Goal: Book appointment/travel/reservation

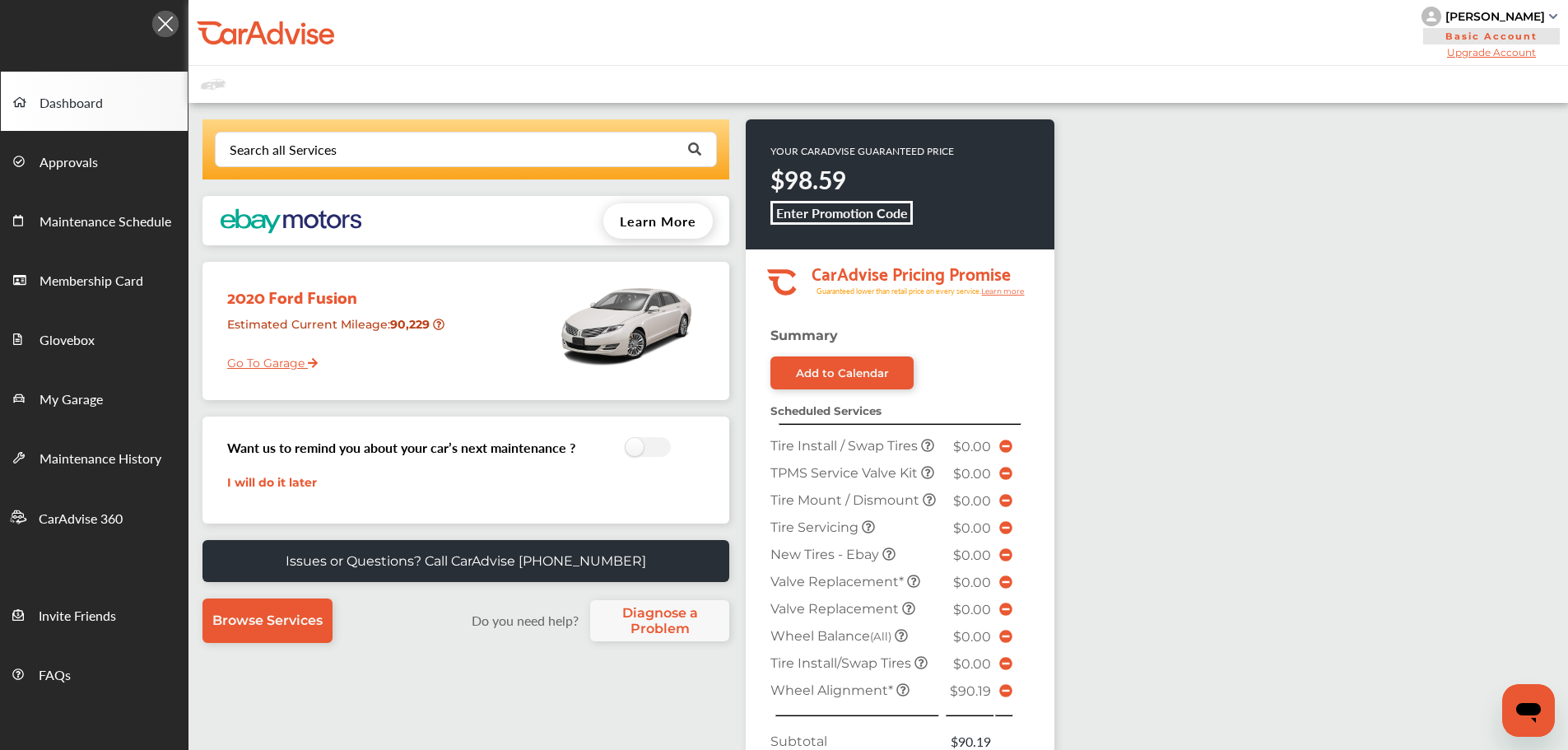
click at [242, 371] on link "Go To Garage" at bounding box center [266, 359] width 103 height 31
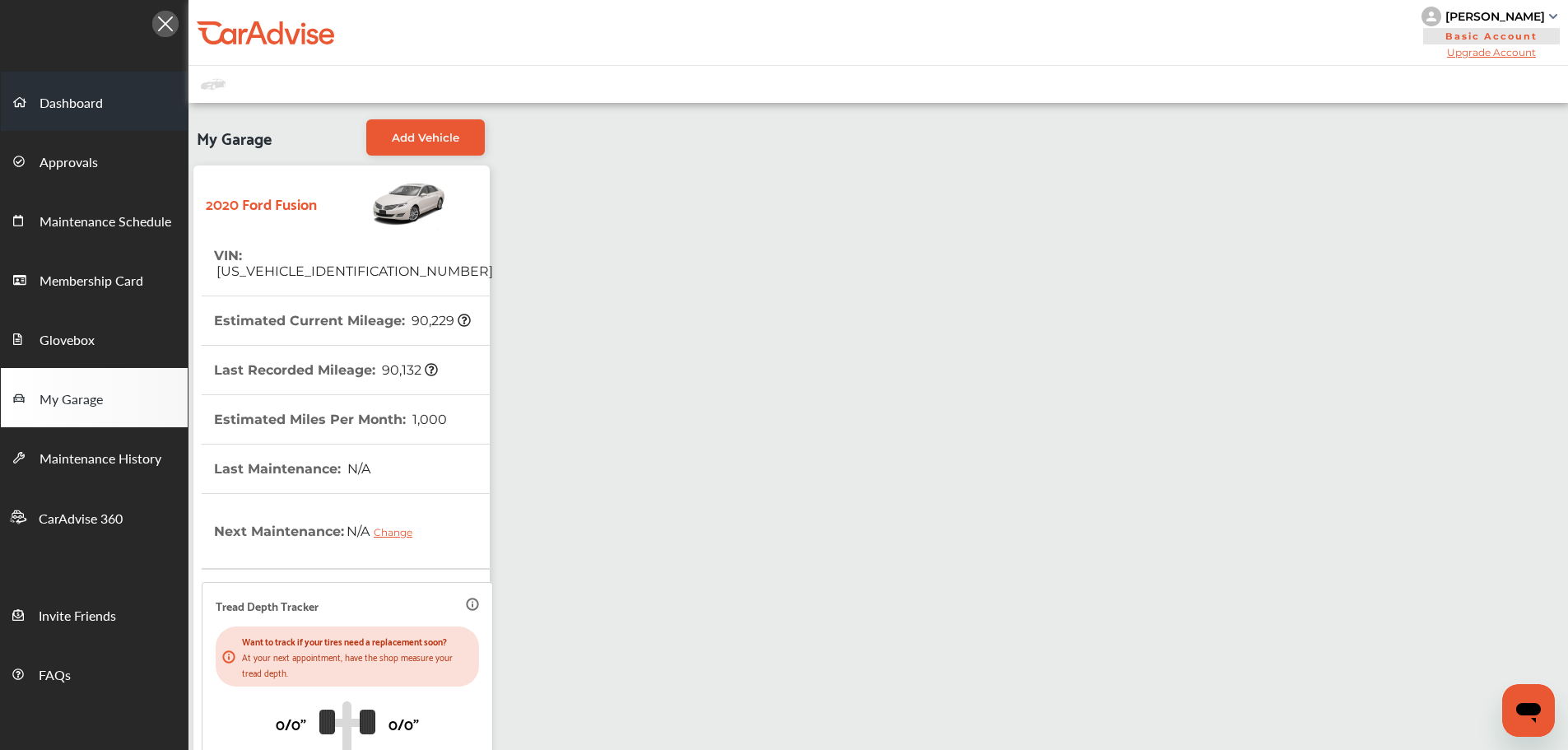
click at [58, 101] on span "Dashboard" at bounding box center [71, 104] width 64 height 22
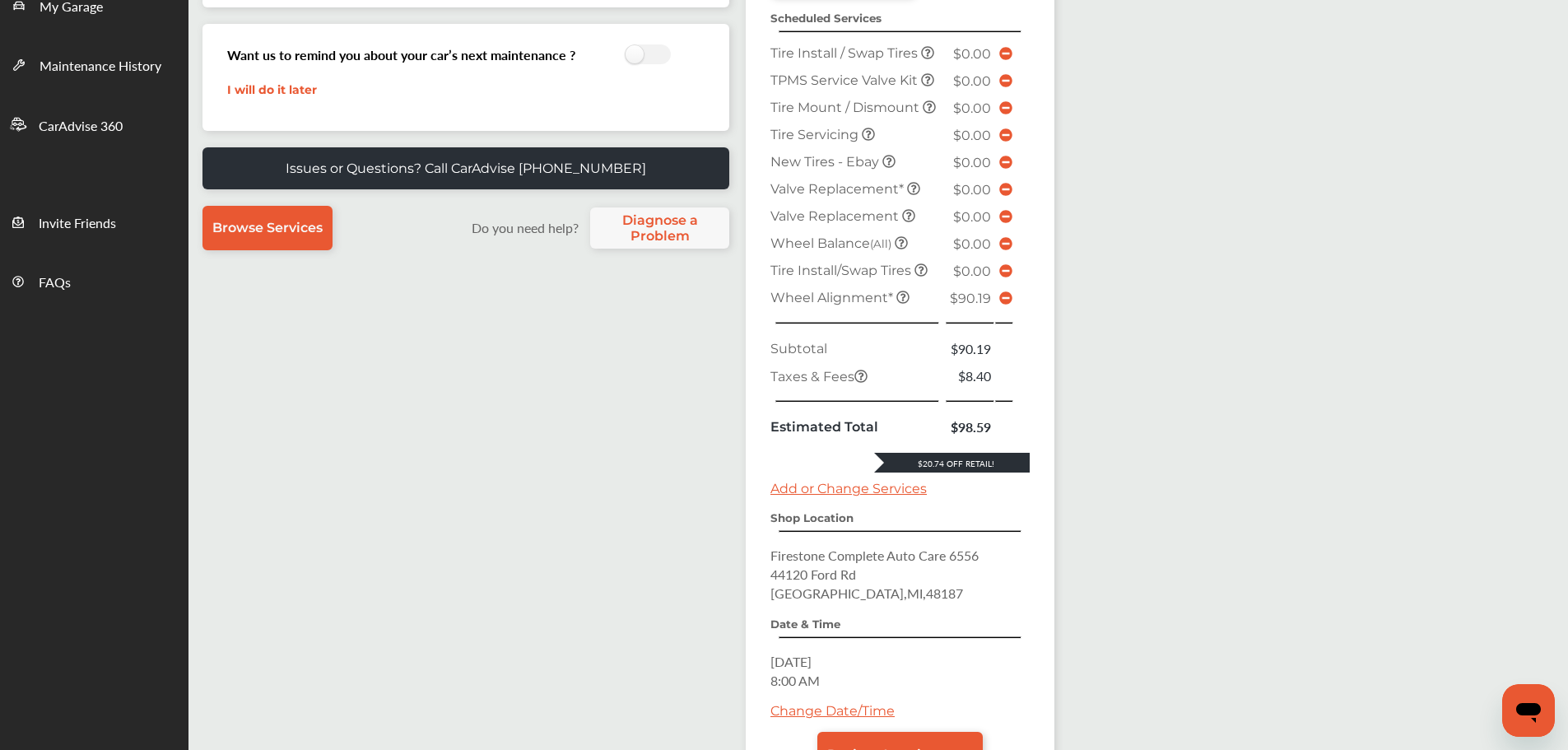
scroll to position [411, 0]
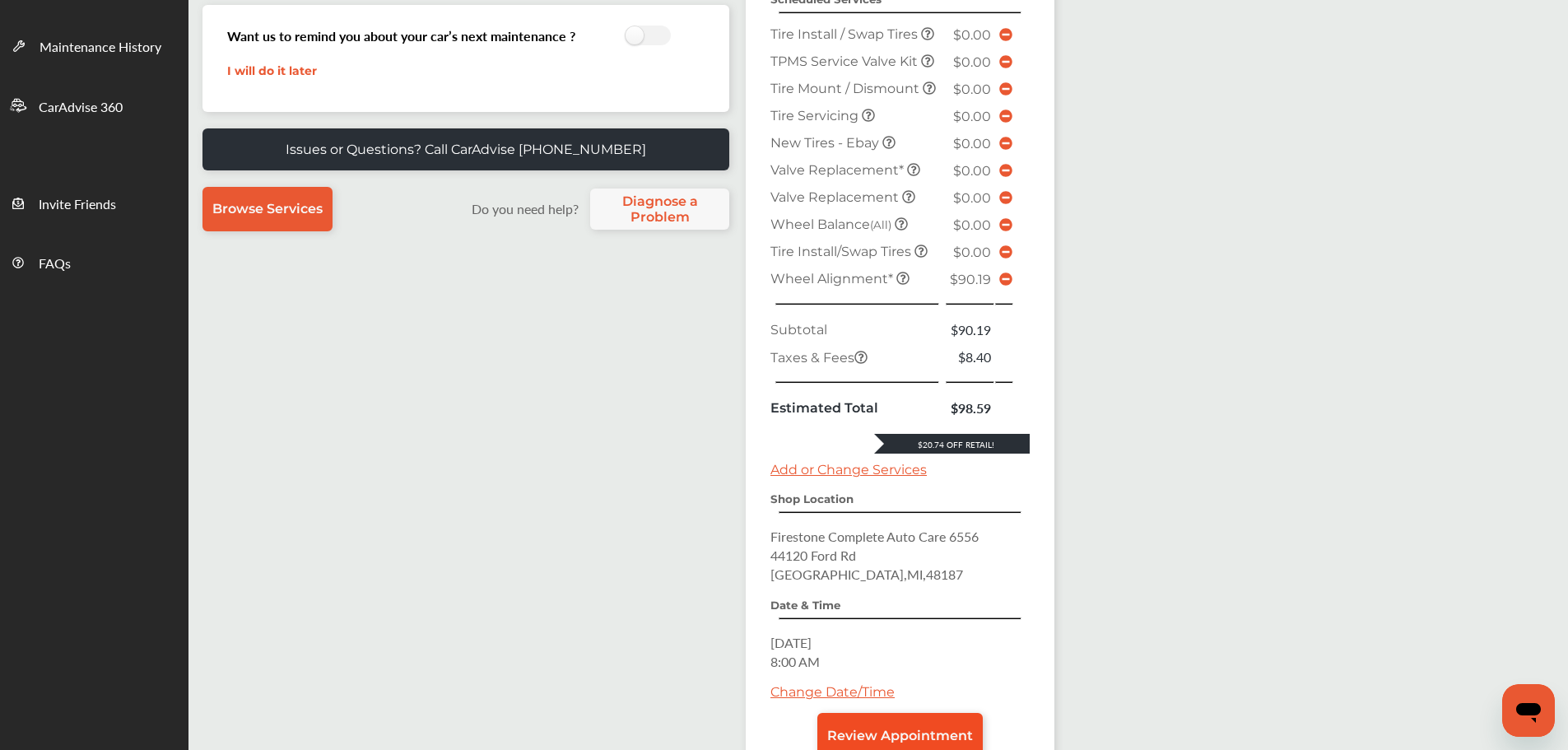
click at [900, 734] on span "Review Appointment" at bounding box center [900, 736] width 145 height 16
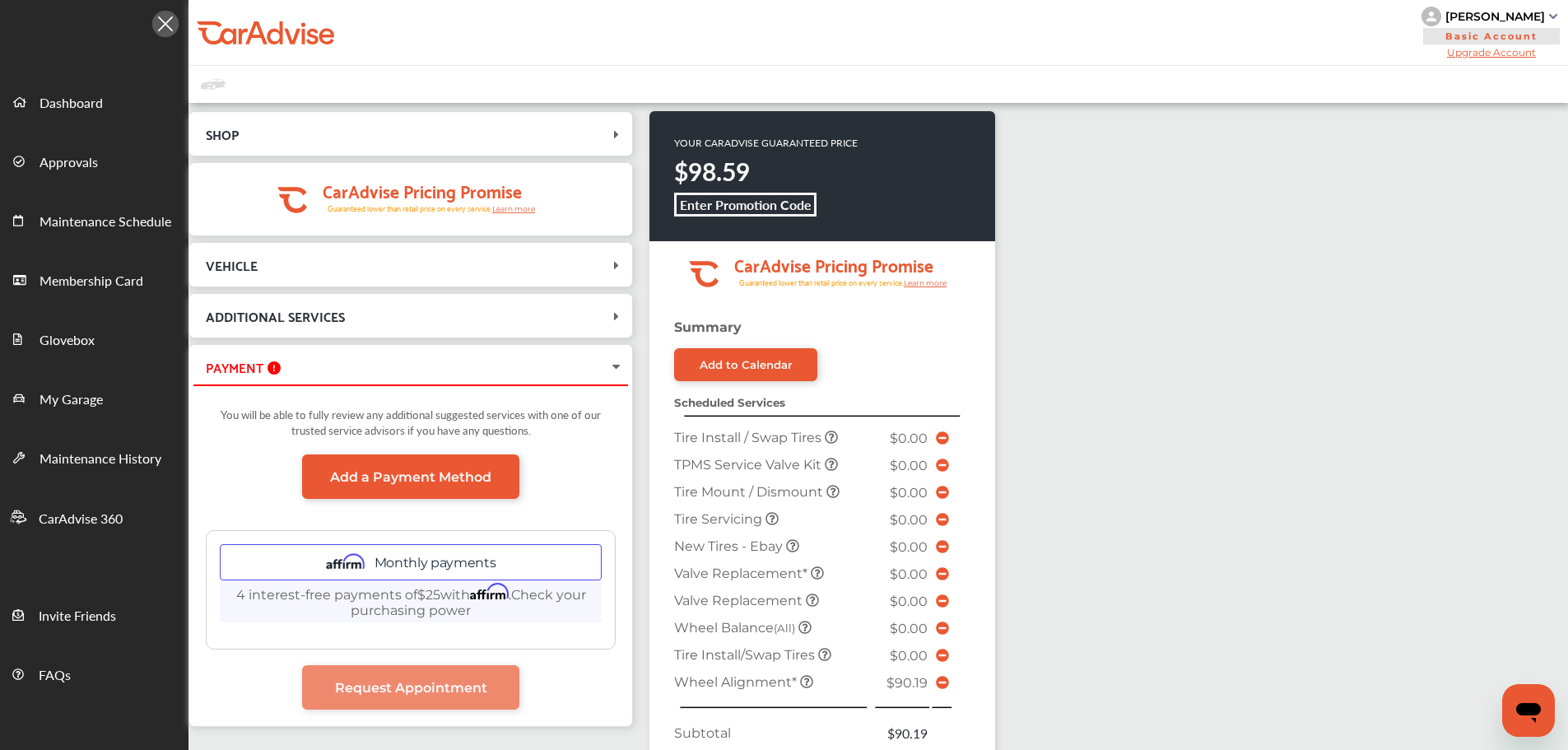
click at [946, 678] on icon at bounding box center [942, 682] width 13 height 13
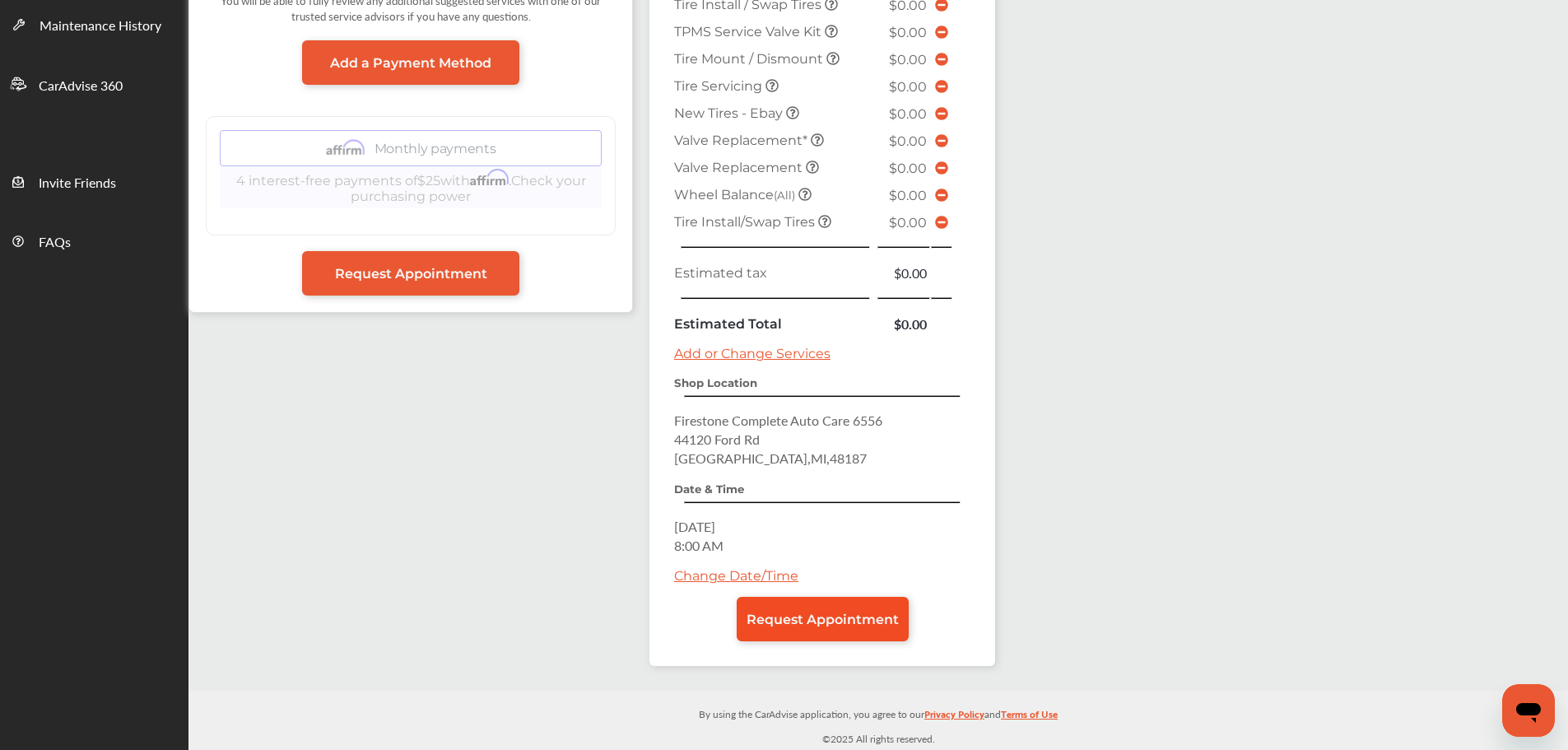
scroll to position [433, 0]
click at [798, 617] on span "Request Appointment" at bounding box center [822, 619] width 152 height 16
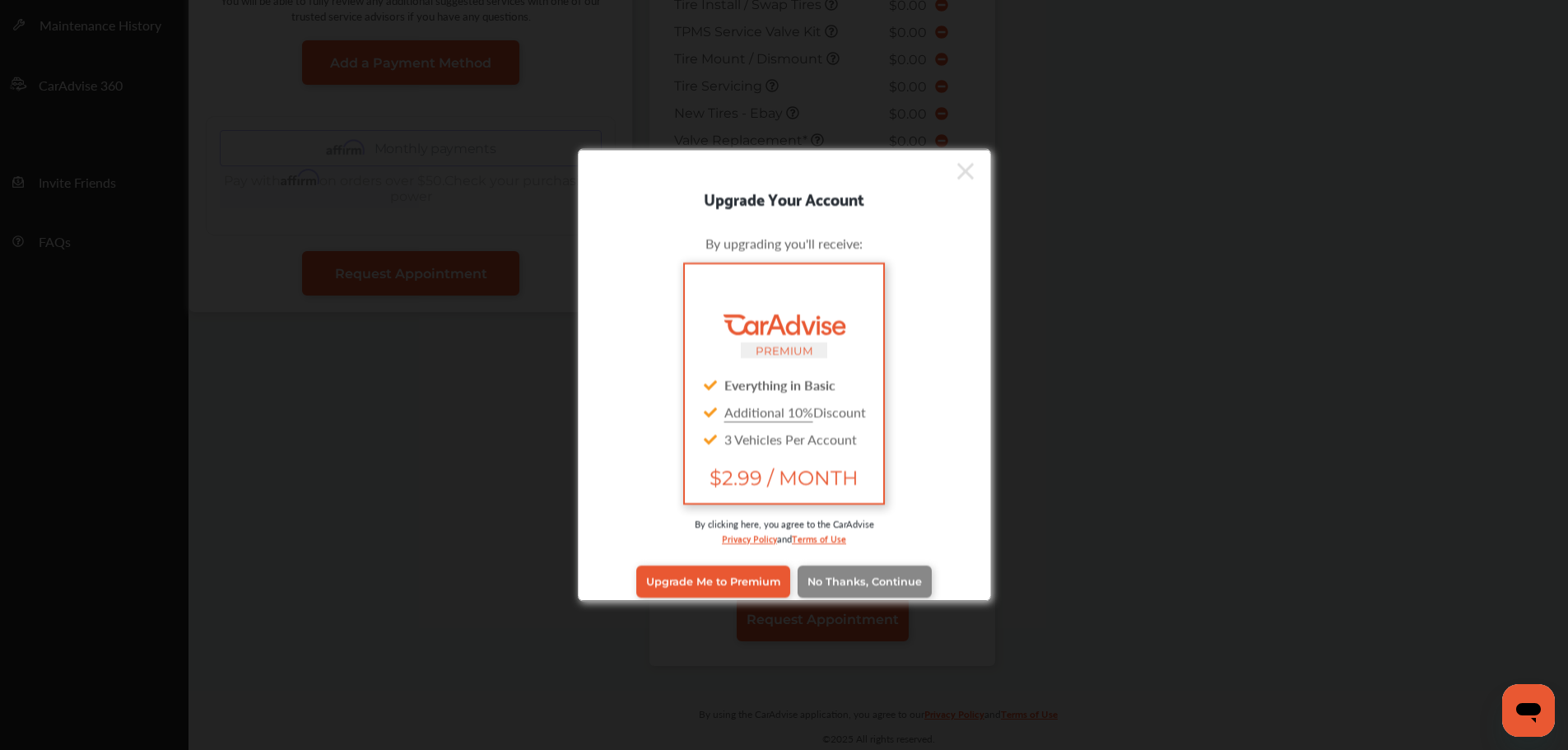
click at [813, 574] on link "No Thanks, Continue" at bounding box center [864, 581] width 134 height 31
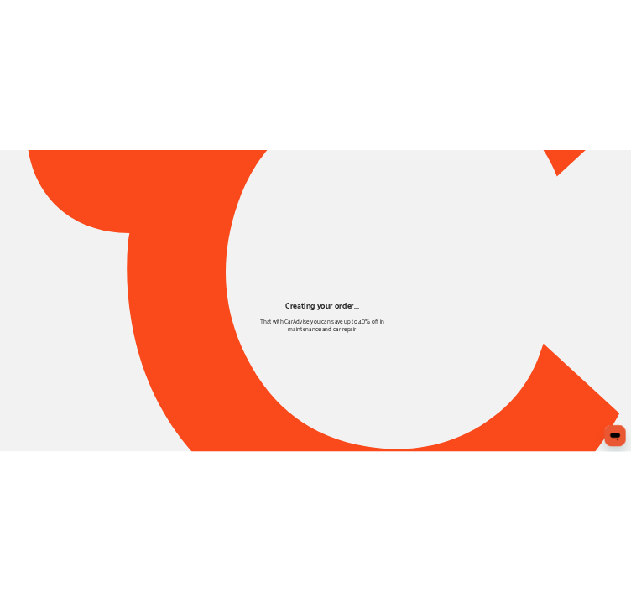
scroll to position [0, 0]
